Goal: Find specific page/section: Find specific page/section

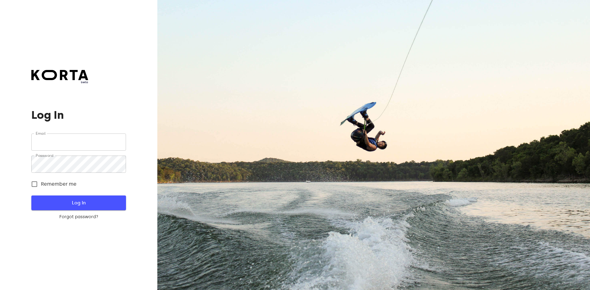
type input "[EMAIL_ADDRESS][DOMAIN_NAME]"
click at [74, 204] on span "Log In" at bounding box center [78, 203] width 75 height 8
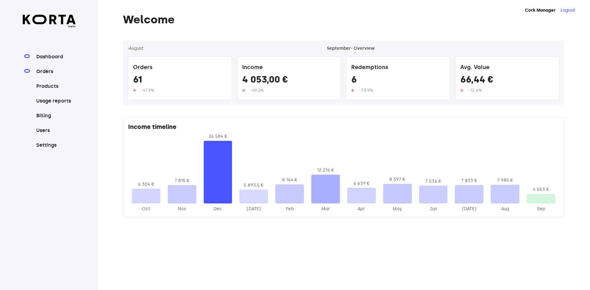
click at [48, 72] on link "Orders" at bounding box center [55, 71] width 41 height 7
